Goal: Submit feedback/report problem: Submit feedback/report problem

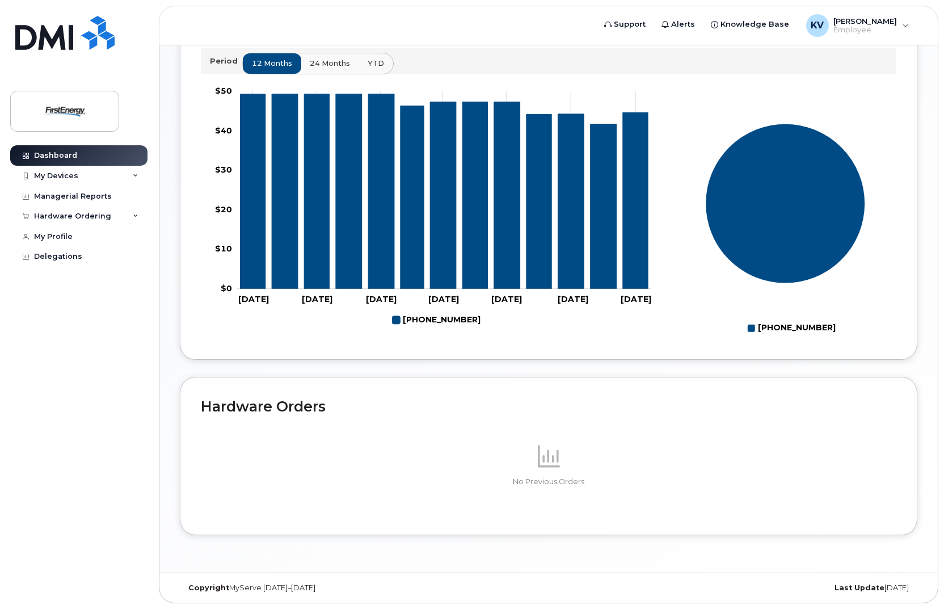
scroll to position [293, 0]
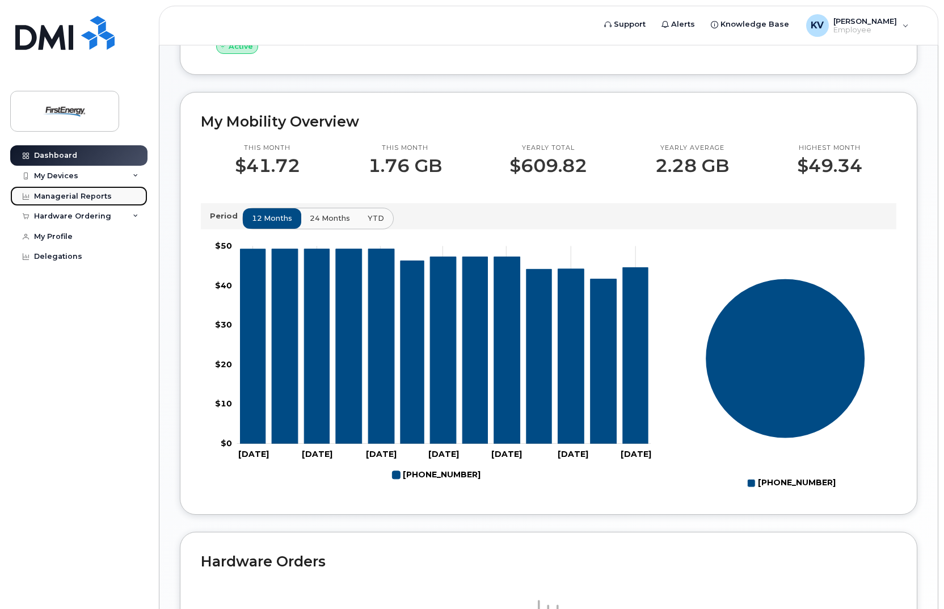
click at [41, 192] on div "Managerial Reports" at bounding box center [73, 196] width 78 height 9
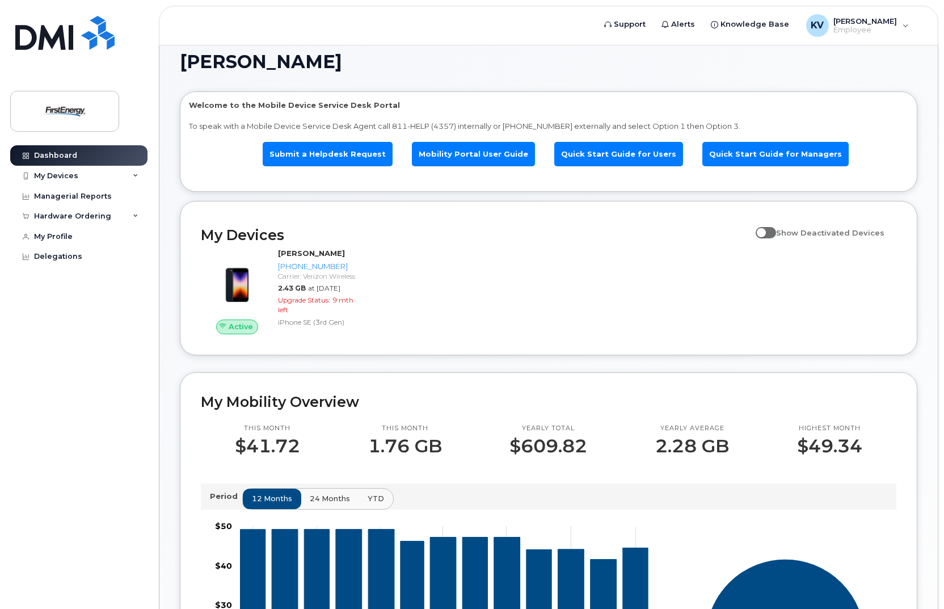
scroll to position [10, 0]
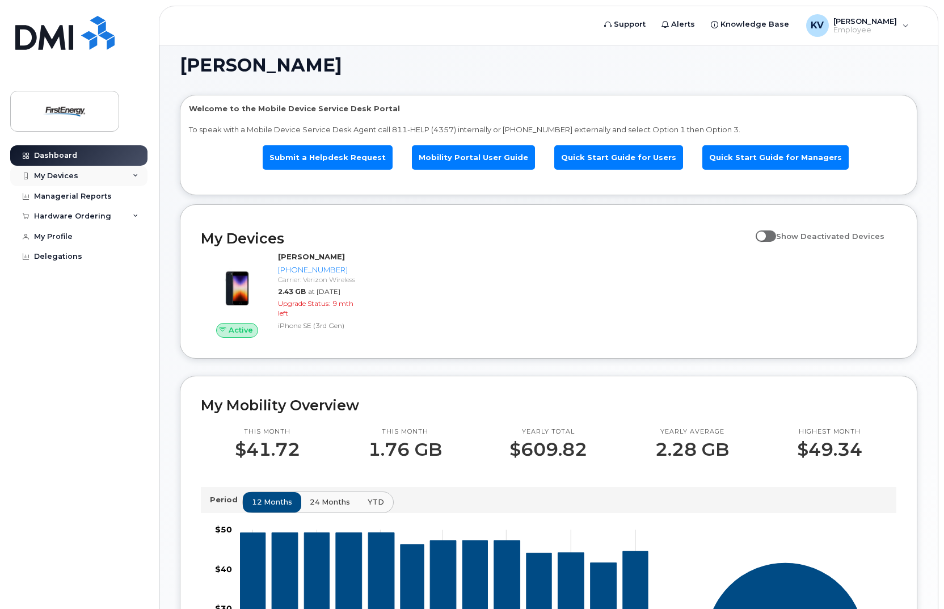
click at [45, 172] on div "My Devices" at bounding box center [56, 175] width 44 height 9
click at [61, 218] on div "Hardware Ordering" at bounding box center [72, 216] width 77 height 9
click at [58, 254] on div "Delegations" at bounding box center [58, 256] width 48 height 9
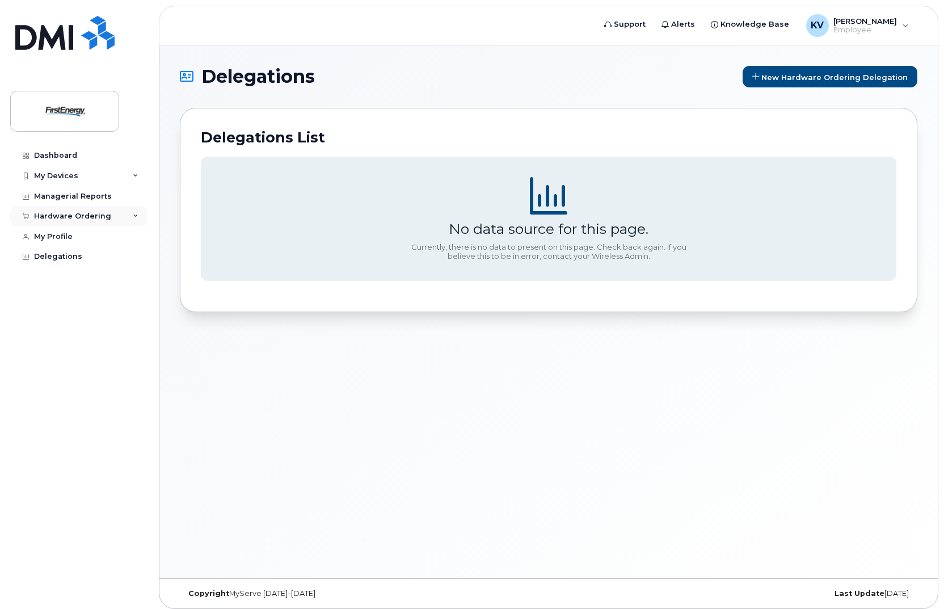
click at [53, 216] on div "Hardware Ordering" at bounding box center [72, 216] width 77 height 9
click at [58, 237] on div "New Order" at bounding box center [60, 237] width 43 height 10
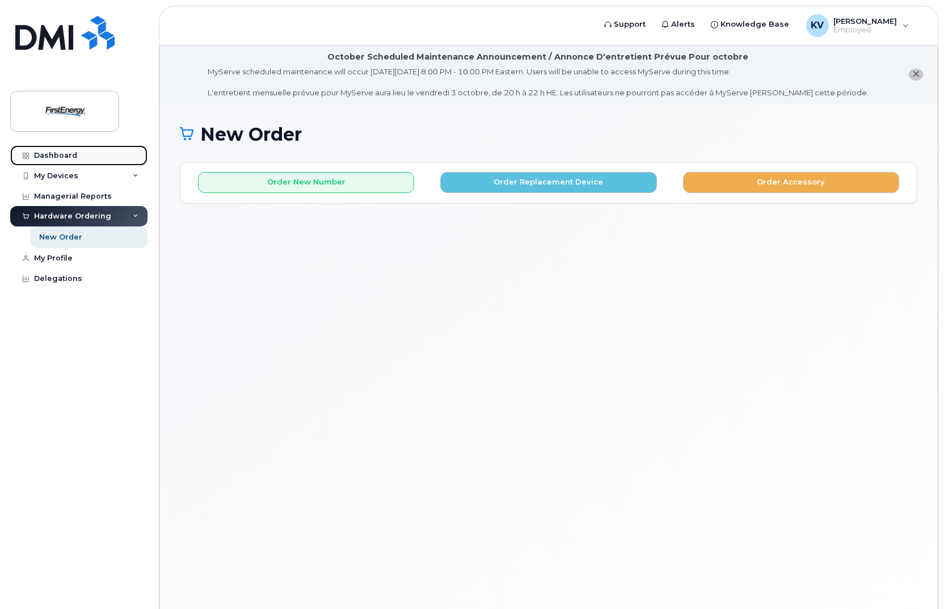
click at [59, 154] on div "Dashboard" at bounding box center [55, 155] width 43 height 9
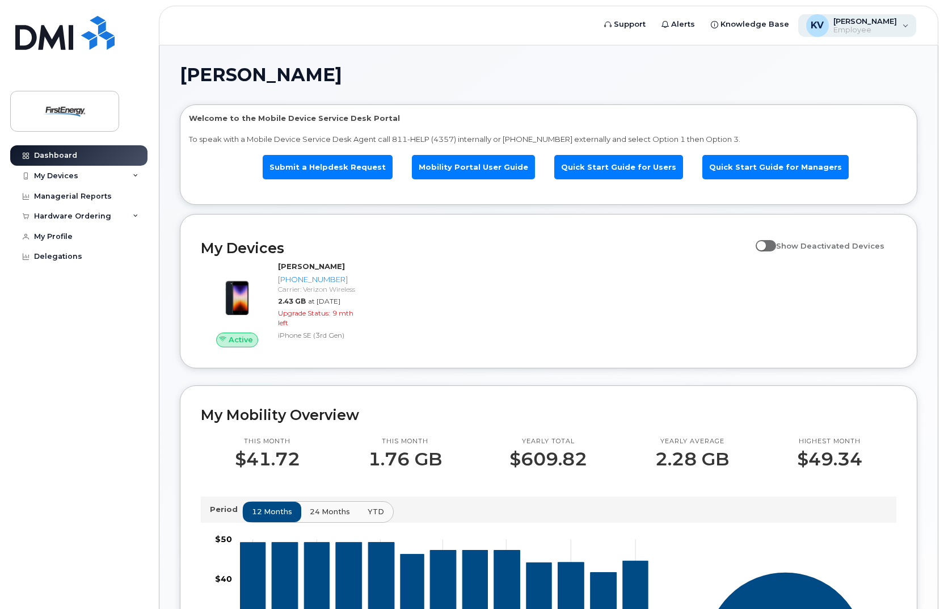
click at [872, 19] on span "[PERSON_NAME]" at bounding box center [865, 20] width 64 height 9
click at [714, 73] on h1 "[PERSON_NAME]" at bounding box center [546, 75] width 732 height 18
click at [93, 172] on div "My Devices" at bounding box center [78, 176] width 137 height 20
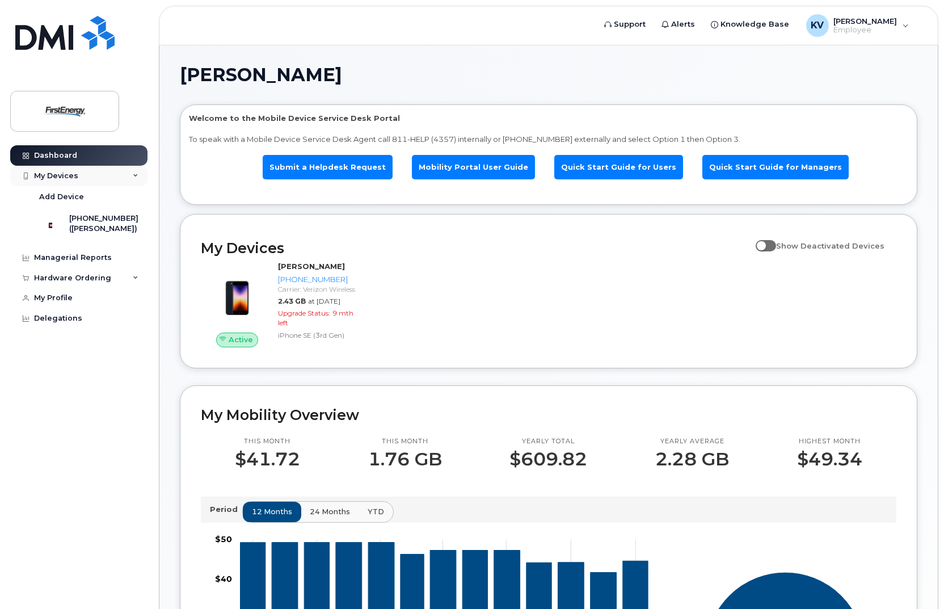
click at [136, 174] on icon at bounding box center [136, 176] width 6 height 6
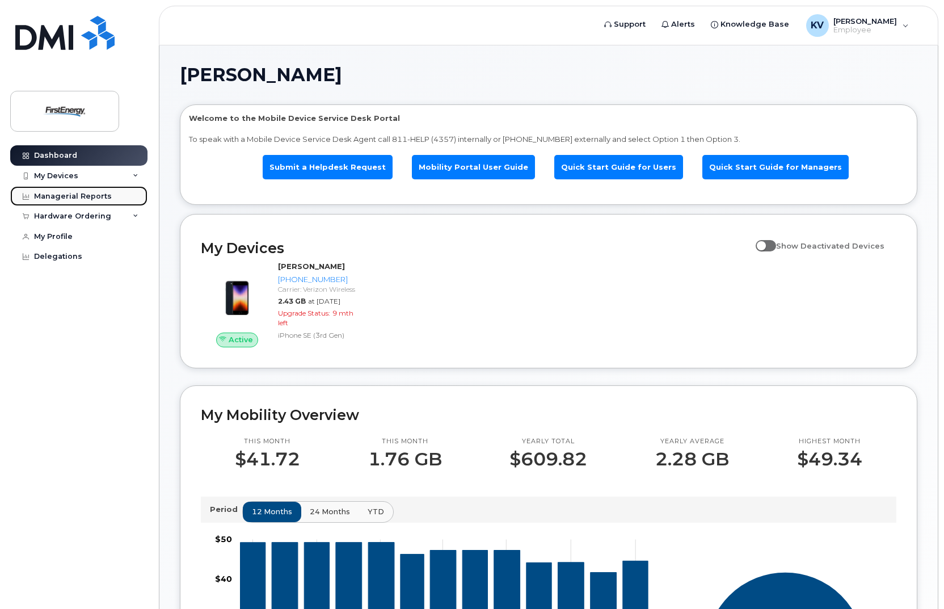
click at [86, 196] on div "Managerial Reports" at bounding box center [73, 196] width 78 height 9
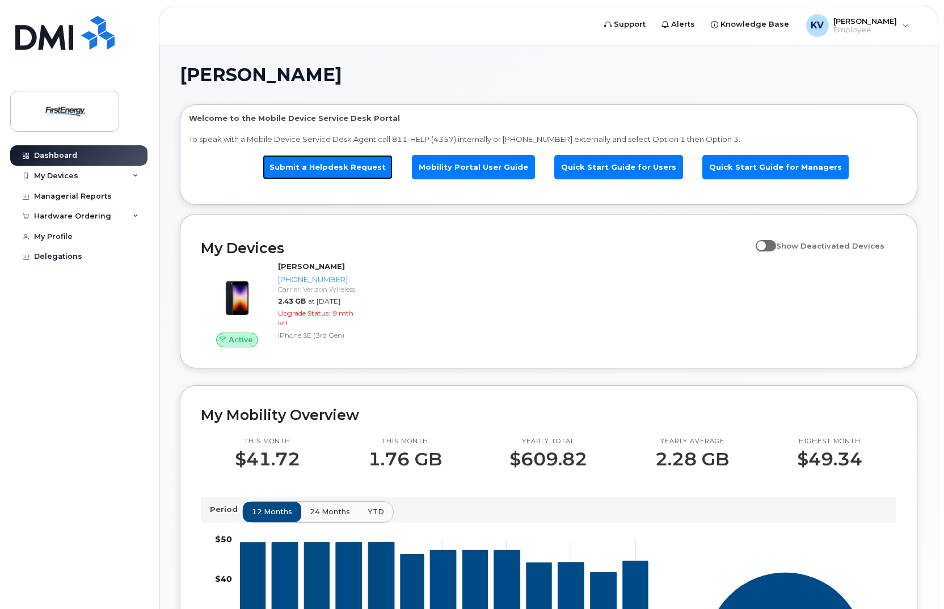
click at [329, 163] on link "Submit a Helpdesk Request" at bounding box center [328, 167] width 130 height 24
click at [336, 162] on link "Submit a Helpdesk Request" at bounding box center [328, 167] width 130 height 24
click at [686, 27] on span "Alerts" at bounding box center [683, 24] width 24 height 11
click at [748, 27] on span "Knowledge Base" at bounding box center [754, 24] width 69 height 11
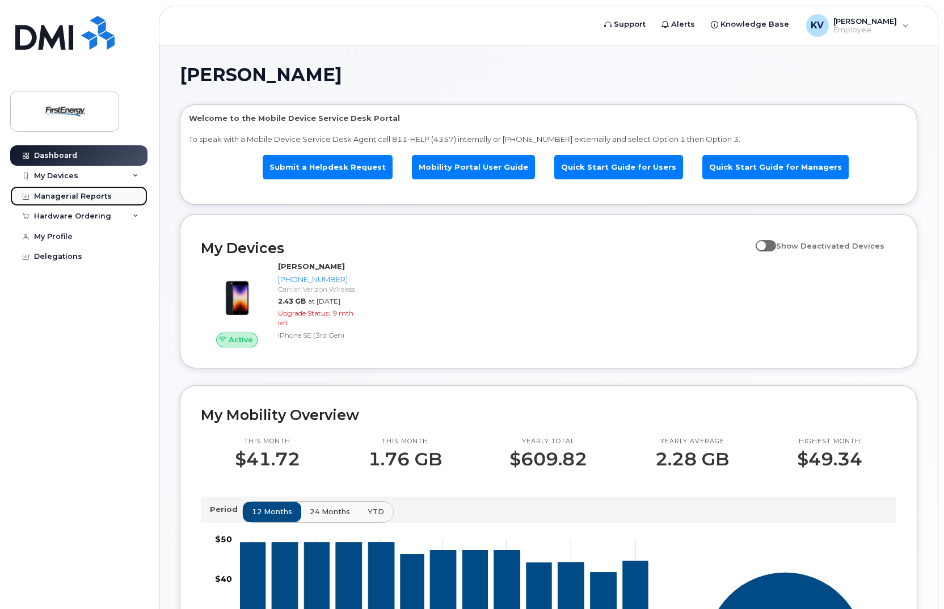
click at [66, 192] on div "Managerial Reports" at bounding box center [73, 196] width 78 height 9
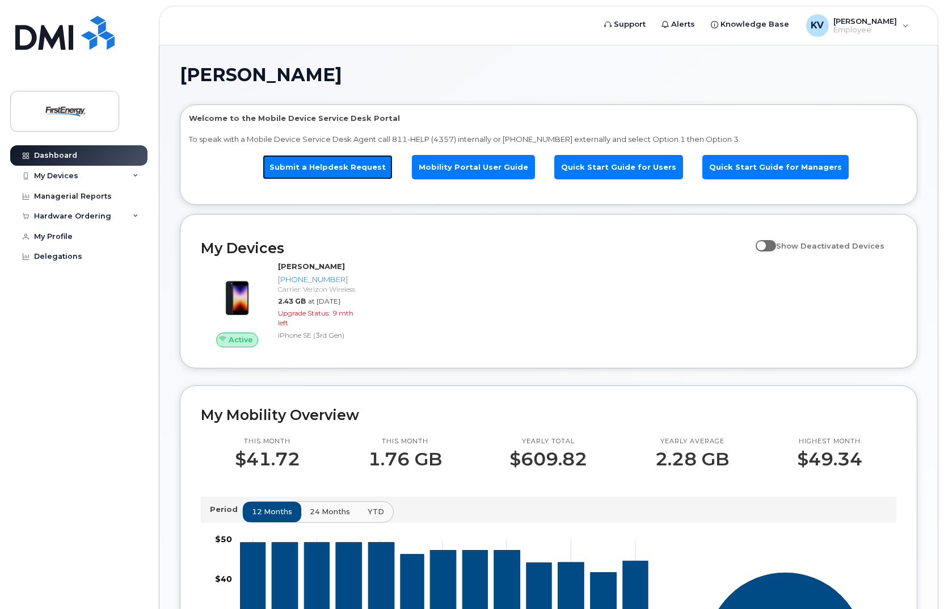
click at [344, 162] on link "Submit a Helpdesk Request" at bounding box center [328, 167] width 130 height 24
